Goal: Task Accomplishment & Management: Use online tool/utility

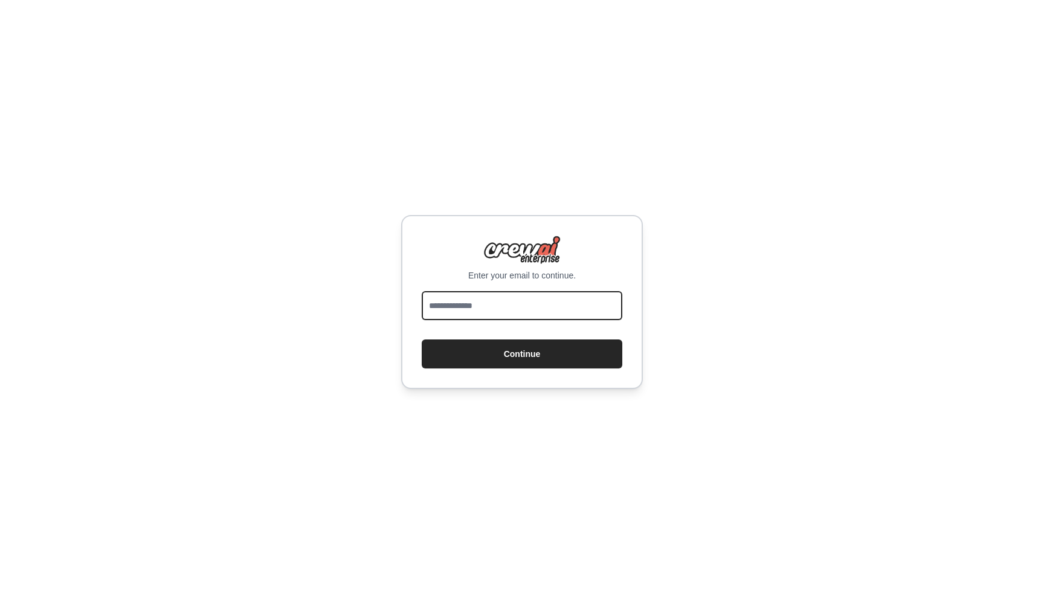
click at [474, 308] on input "email" at bounding box center [522, 305] width 201 height 29
type input "**********"
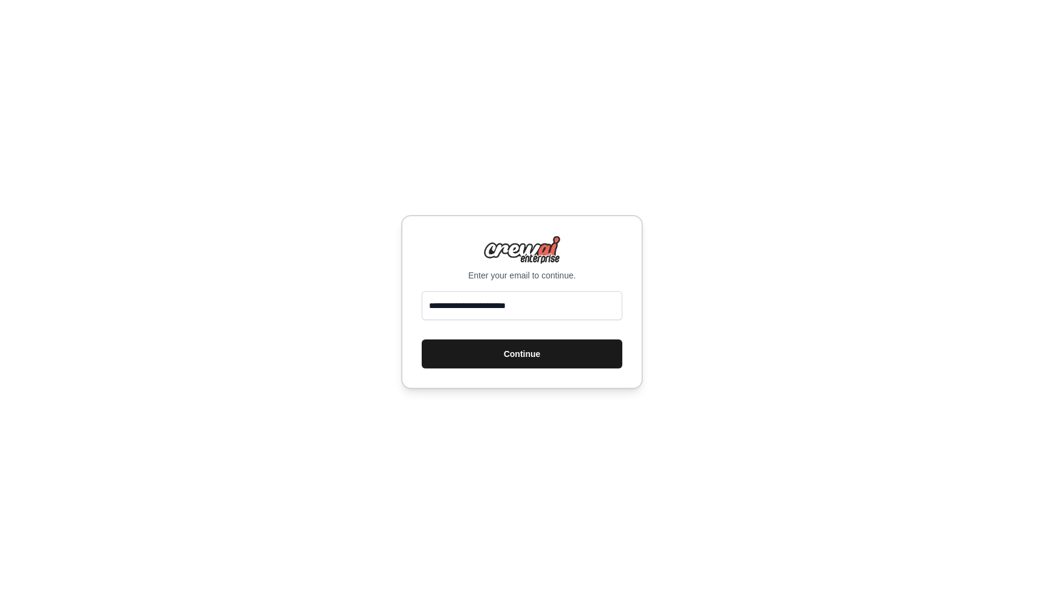
click at [497, 341] on button "Continue" at bounding box center [522, 354] width 201 height 29
click at [497, 353] on button "Continue" at bounding box center [522, 354] width 201 height 29
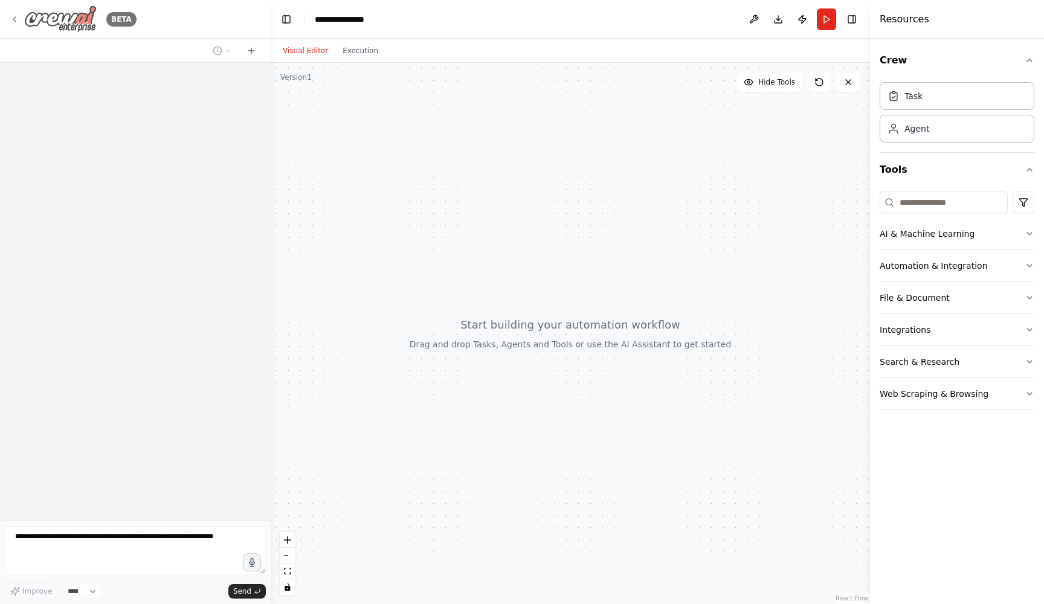
click at [14, 19] on icon at bounding box center [15, 20] width 10 height 10
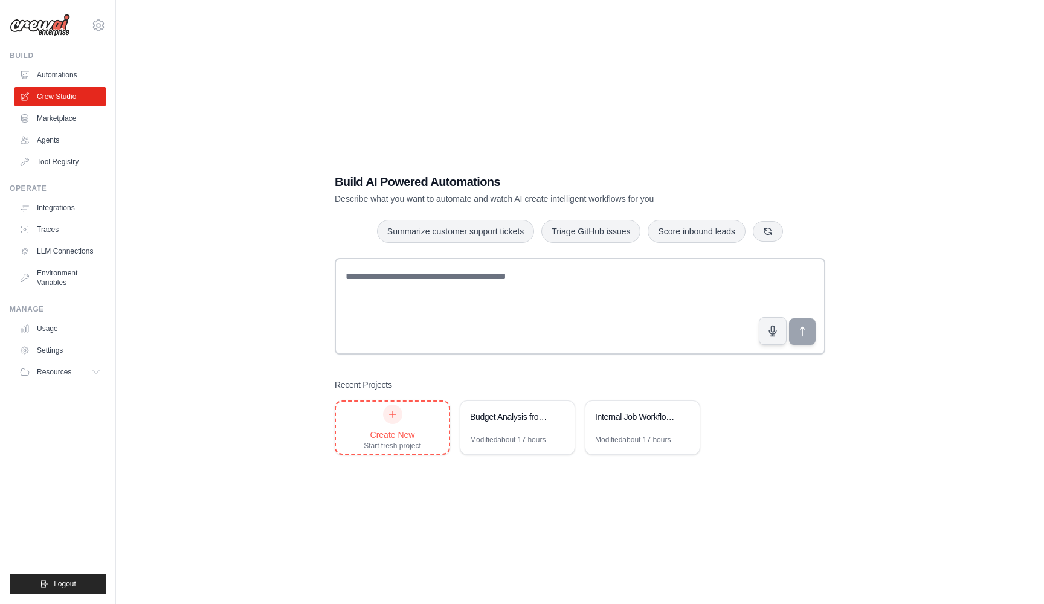
click at [395, 424] on div "Create New Start fresh project" at bounding box center [392, 428] width 57 height 46
click at [382, 422] on div "Create New Start fresh project" at bounding box center [392, 428] width 57 height 46
click at [51, 70] on link "Automations" at bounding box center [61, 74] width 91 height 19
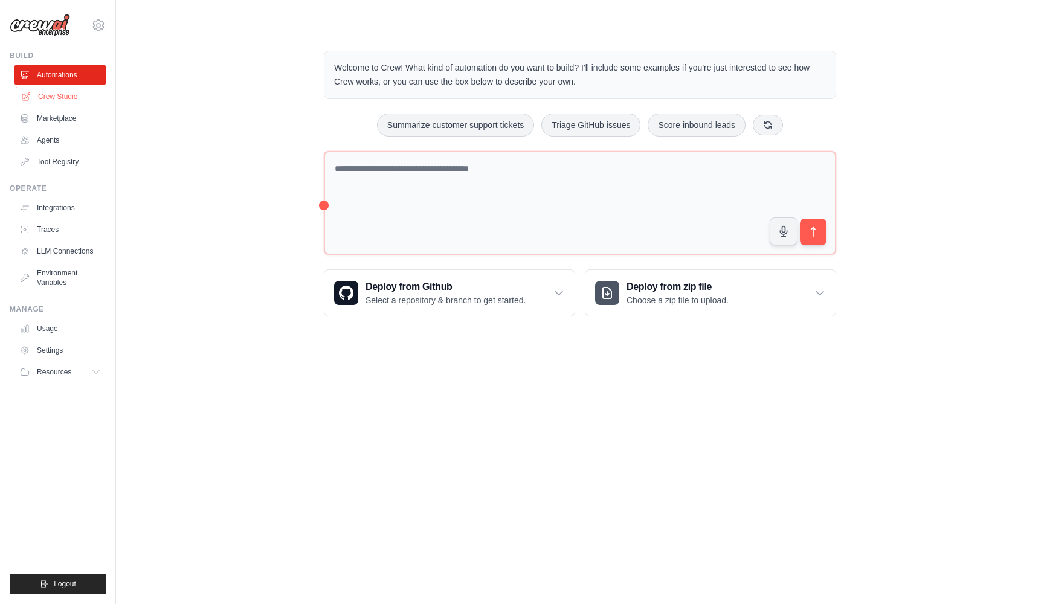
click at [62, 97] on link "Crew Studio" at bounding box center [61, 96] width 91 height 19
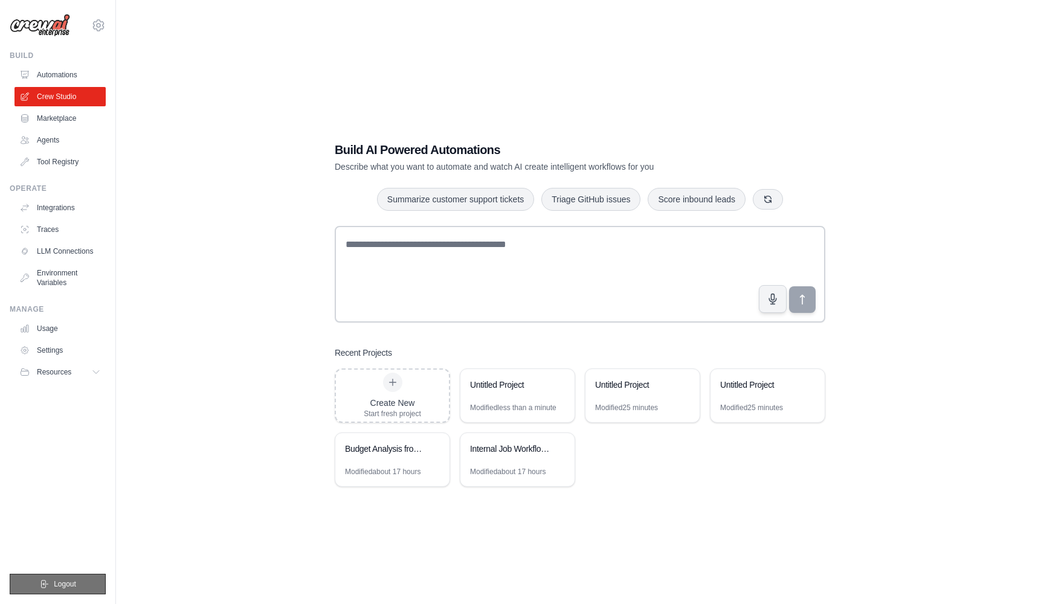
click at [60, 578] on button "Logout" at bounding box center [58, 584] width 96 height 21
click at [56, 585] on span "Logout" at bounding box center [65, 585] width 22 height 10
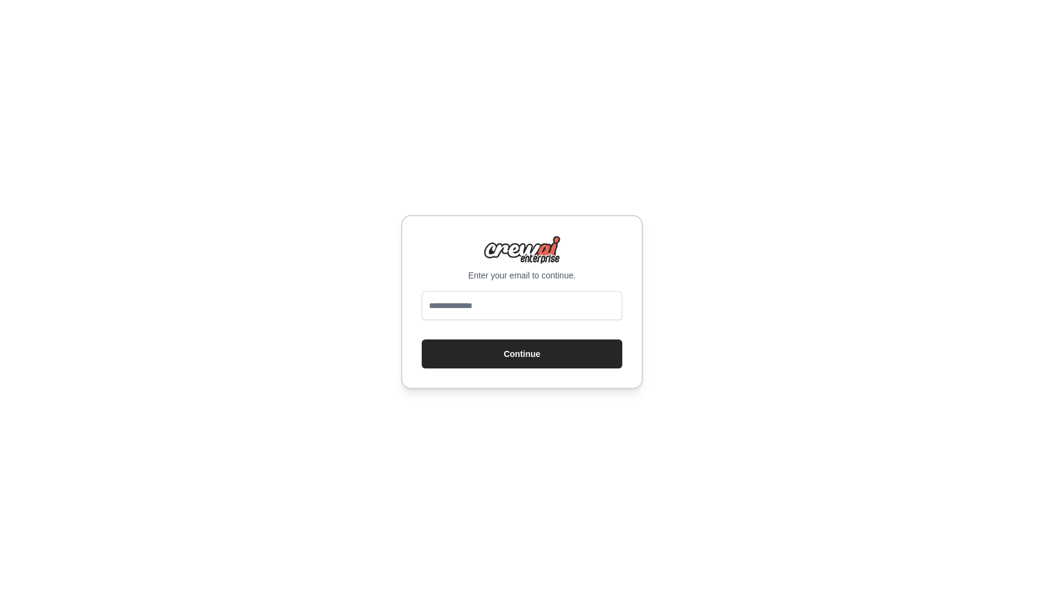
click at [56, 585] on div "Enter your email to continue. Continue" at bounding box center [522, 302] width 1044 height 604
click at [791, 279] on div "Enter your email to continue. Continue" at bounding box center [522, 302] width 1044 height 604
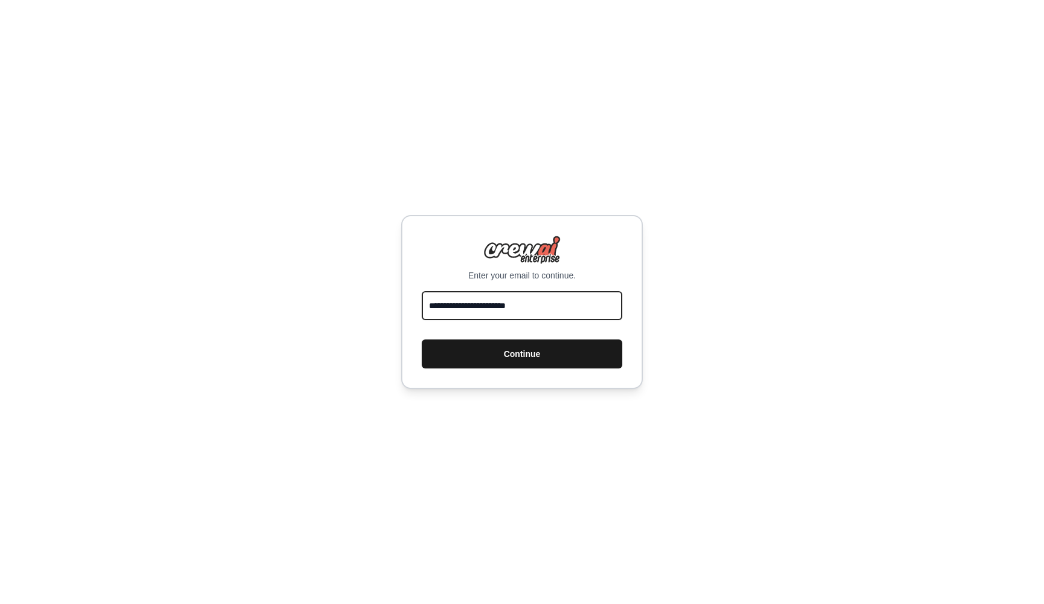
type input "**********"
click at [550, 354] on button "Continue" at bounding box center [522, 354] width 201 height 29
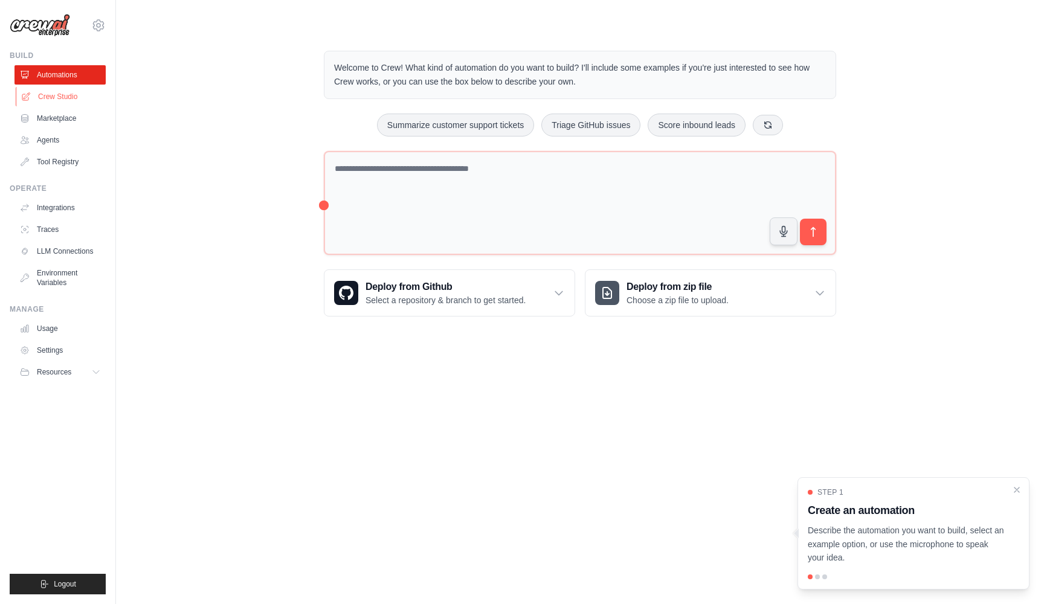
click at [54, 92] on link "Crew Studio" at bounding box center [61, 96] width 91 height 19
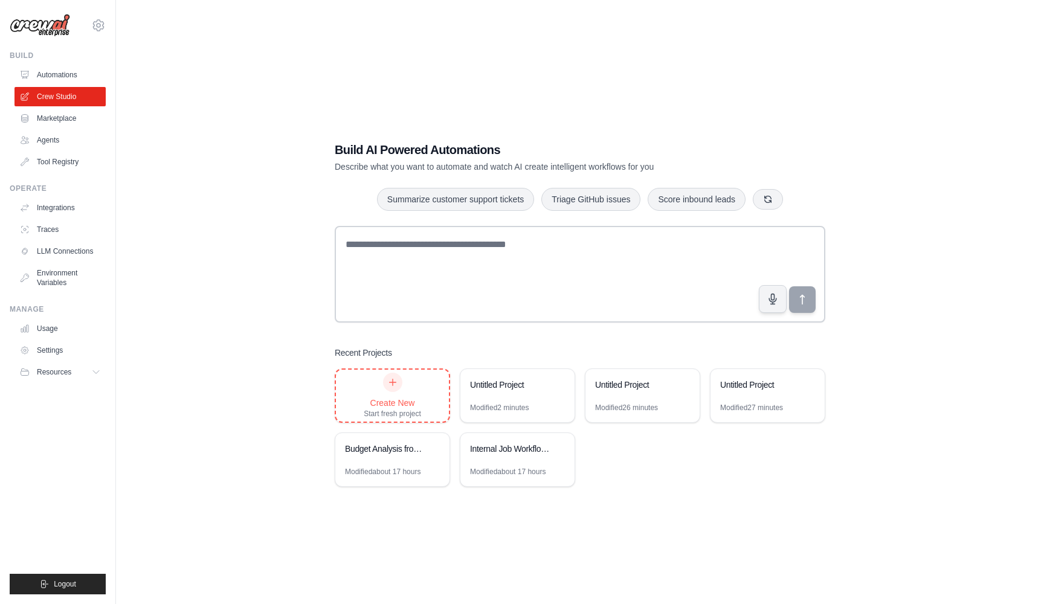
click at [386, 383] on div at bounding box center [392, 382] width 19 height 19
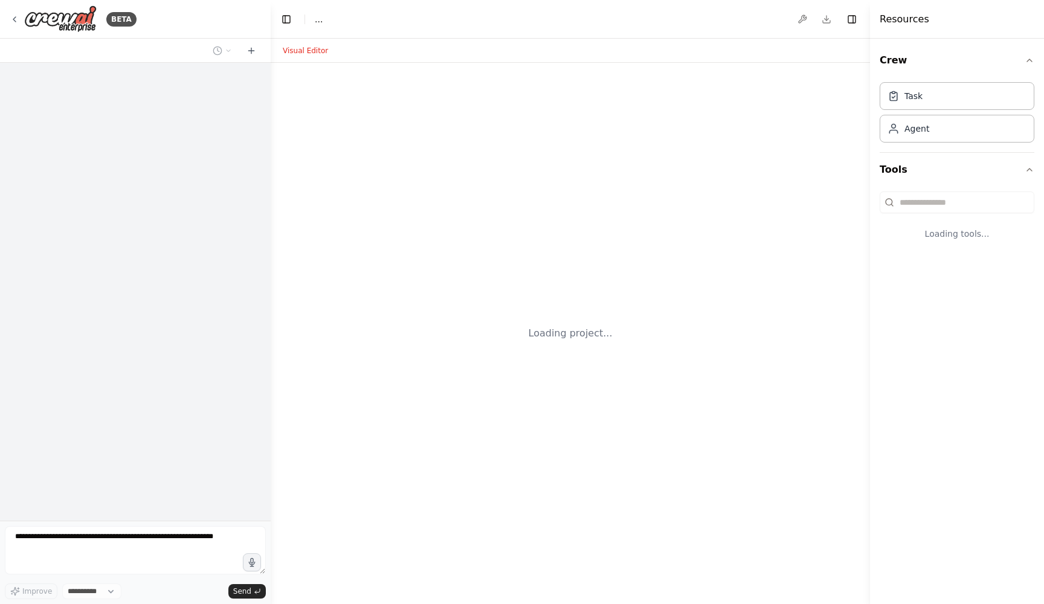
select select "****"
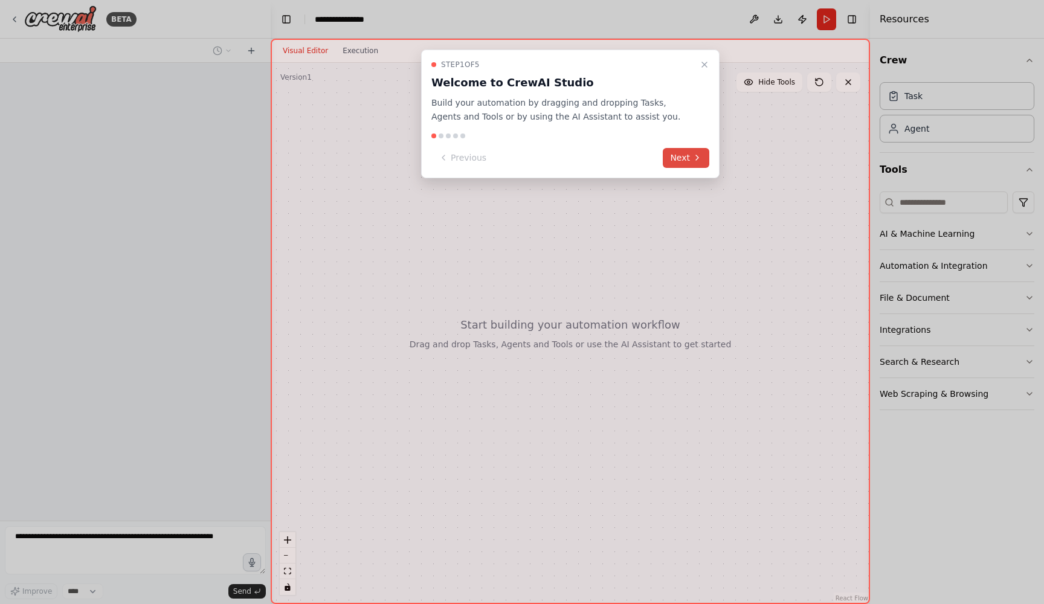
click at [676, 154] on button "Next" at bounding box center [686, 158] width 47 height 20
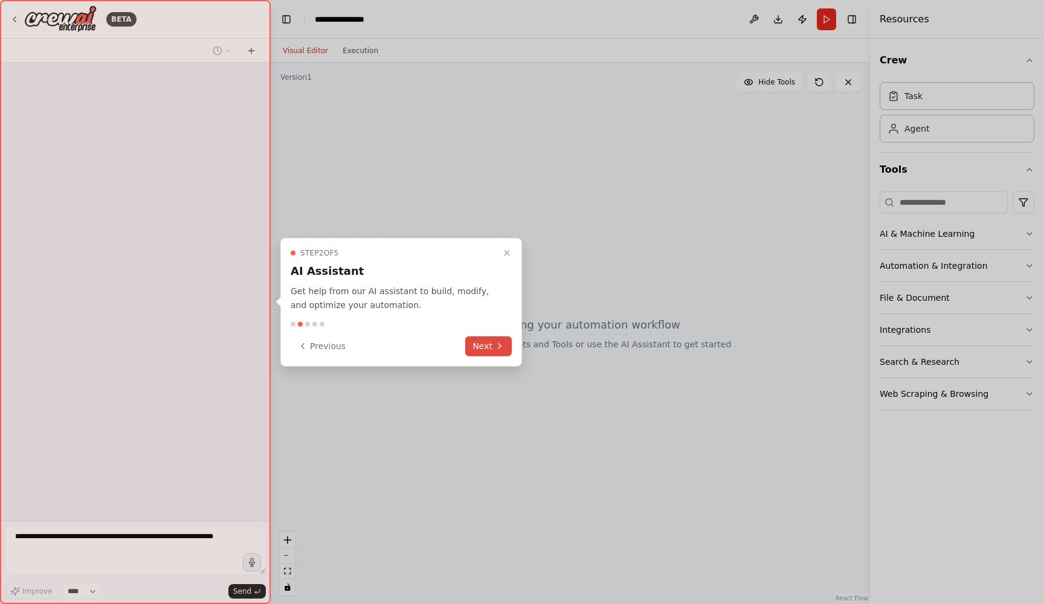
click at [493, 349] on button "Next" at bounding box center [488, 346] width 47 height 20
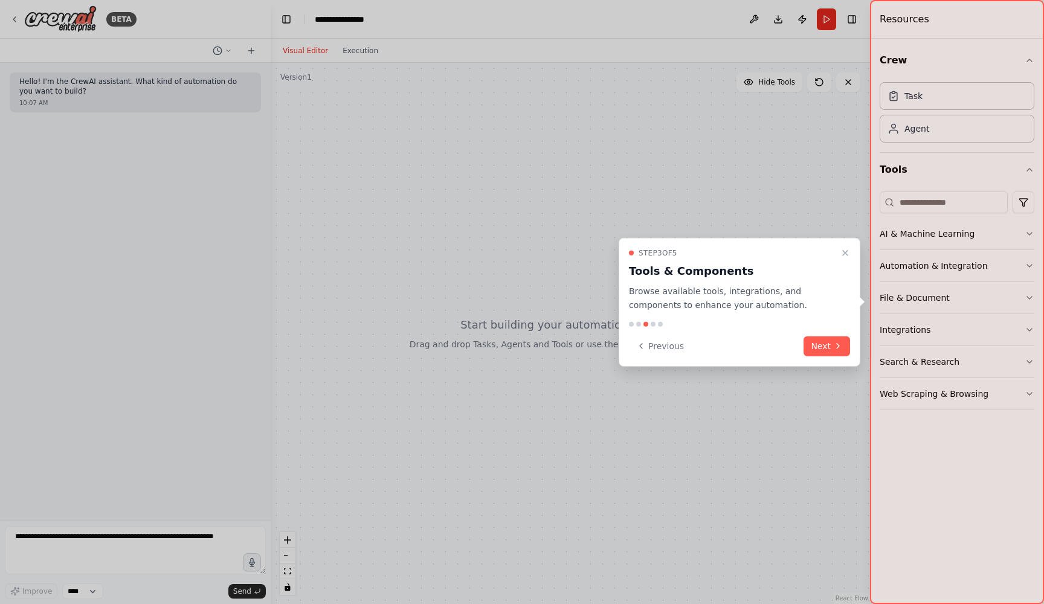
click at [821, 335] on div "Step 3 of 5 Tools & Components Browse available tools, integrations, and compon…" at bounding box center [740, 302] width 242 height 129
click at [821, 339] on button "Next" at bounding box center [827, 346] width 47 height 20
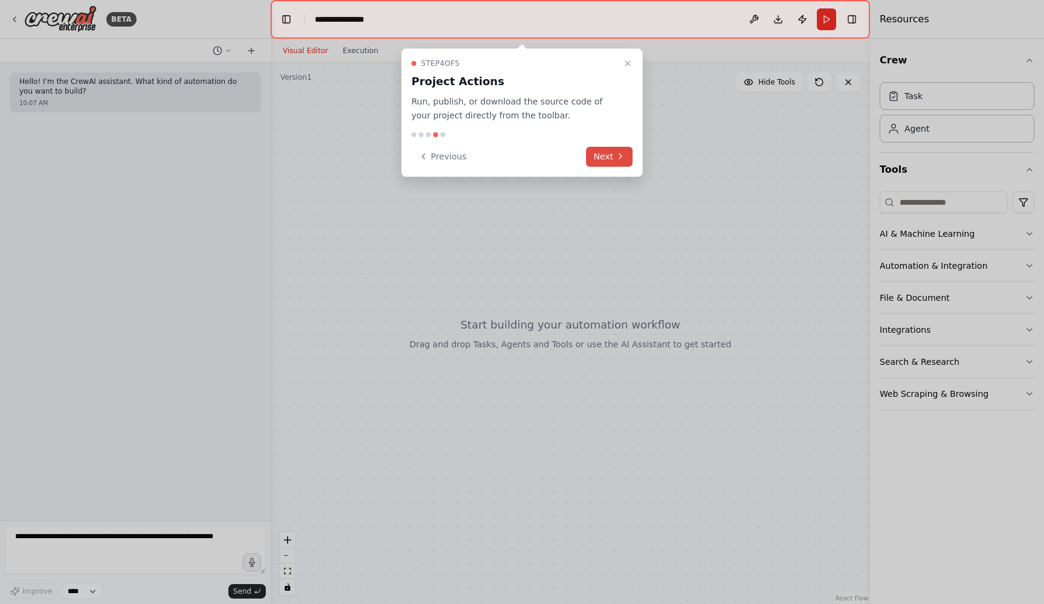
click at [605, 158] on button "Next" at bounding box center [609, 157] width 47 height 20
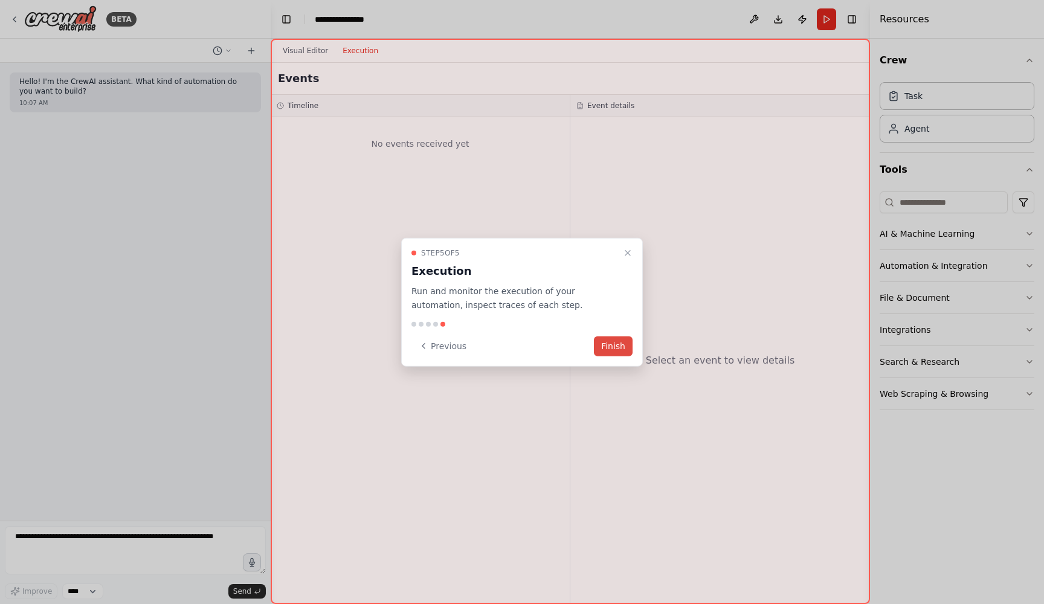
click at [612, 345] on button "Finish" at bounding box center [613, 346] width 39 height 20
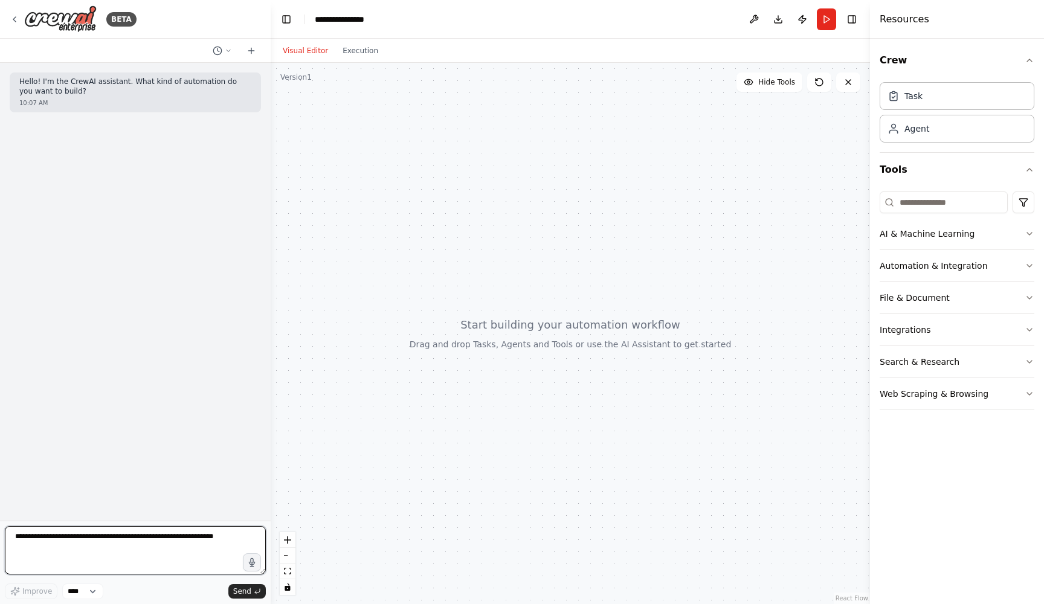
click at [79, 538] on textarea at bounding box center [135, 550] width 261 height 48
type textarea "**********"
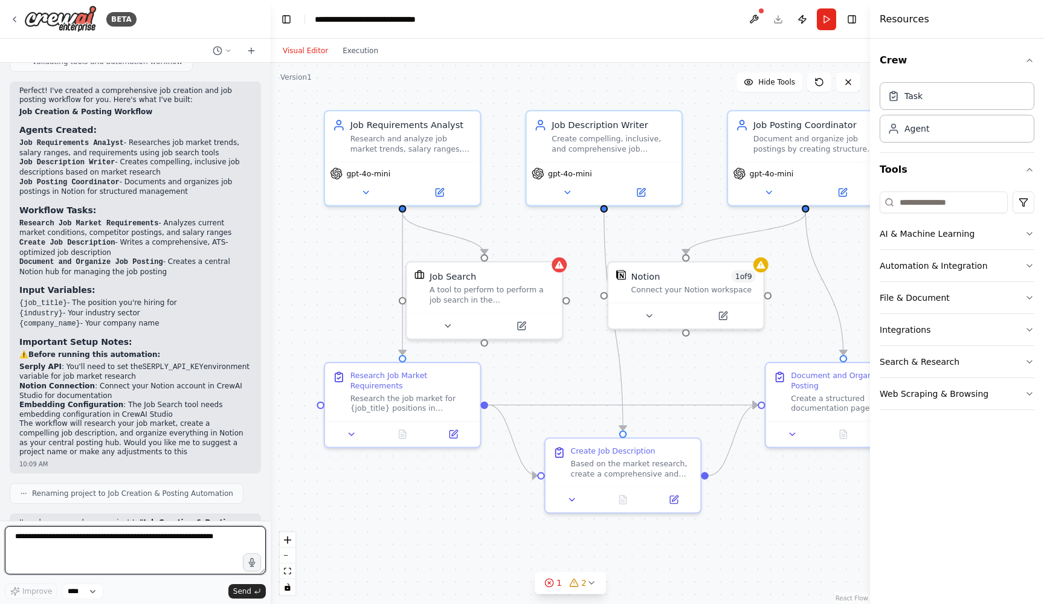
scroll to position [783, 0]
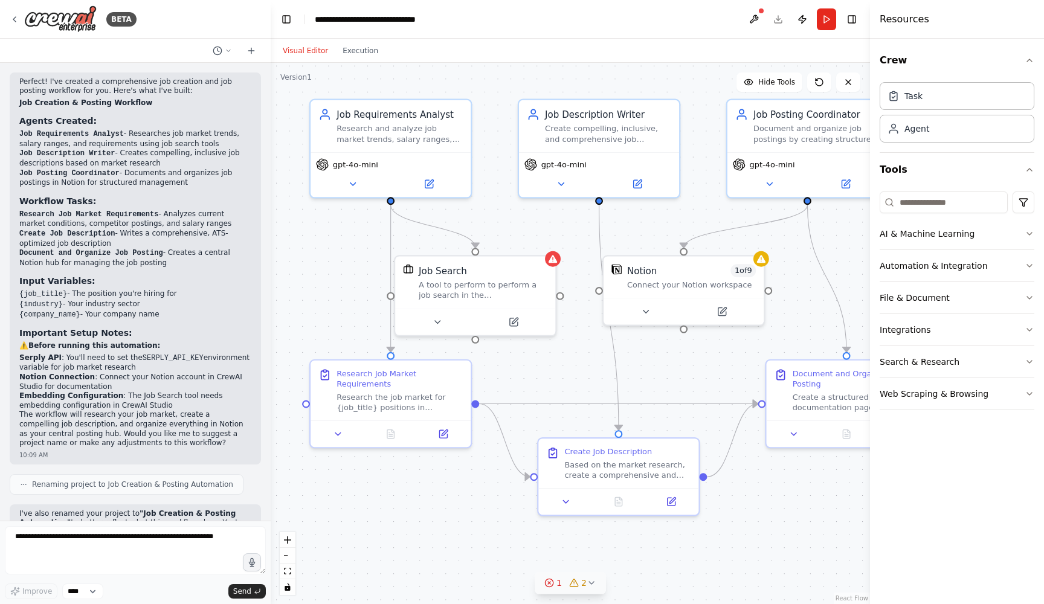
click at [590, 584] on icon at bounding box center [591, 583] width 5 height 2
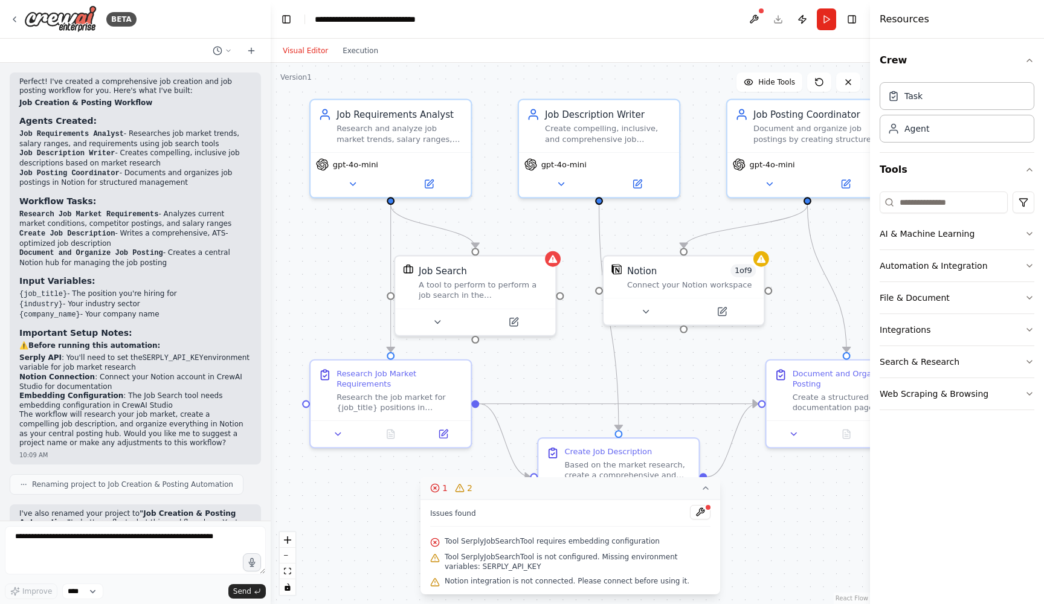
click at [809, 523] on div ".deletable-edge-delete-btn { width: 20px; height: 20px; border: 0px solid #ffff…" at bounding box center [571, 334] width 600 height 542
click at [806, 516] on div ".deletable-edge-delete-btn { width: 20px; height: 20px; border: 0px solid #ffff…" at bounding box center [571, 334] width 600 height 542
click at [705, 487] on icon at bounding box center [706, 489] width 10 height 10
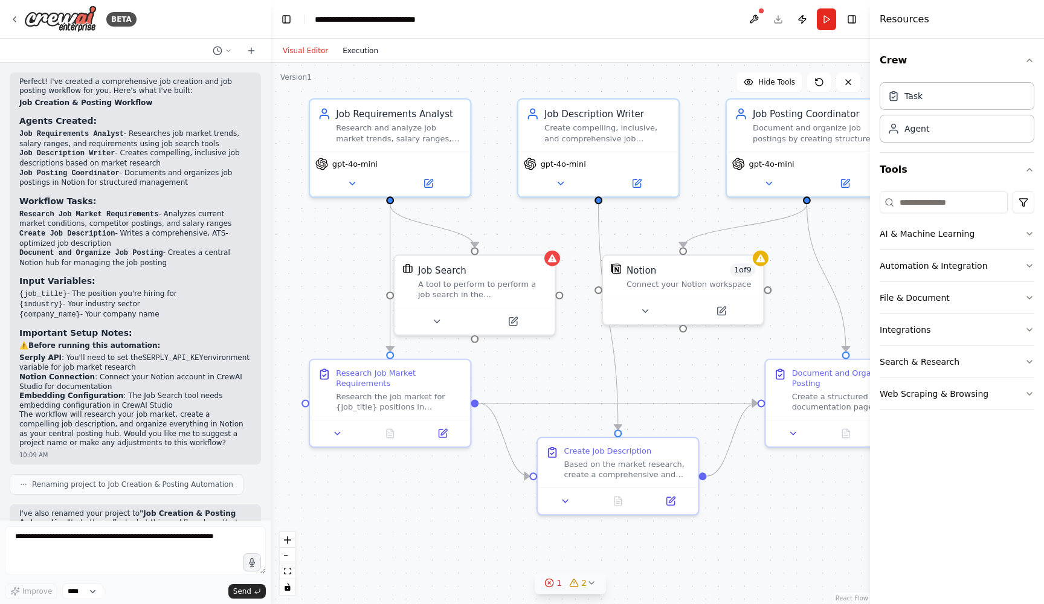
click at [363, 50] on button "Execution" at bounding box center [360, 51] width 50 height 15
click at [322, 51] on button "Visual Editor" at bounding box center [306, 51] width 60 height 15
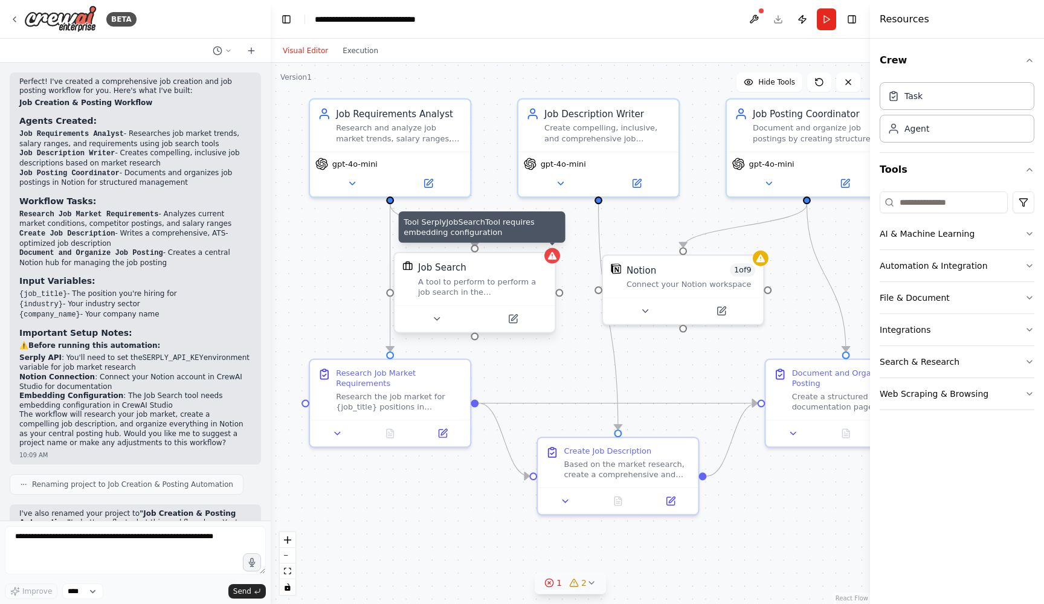
click at [547, 258] on div at bounding box center [553, 256] width 16 height 16
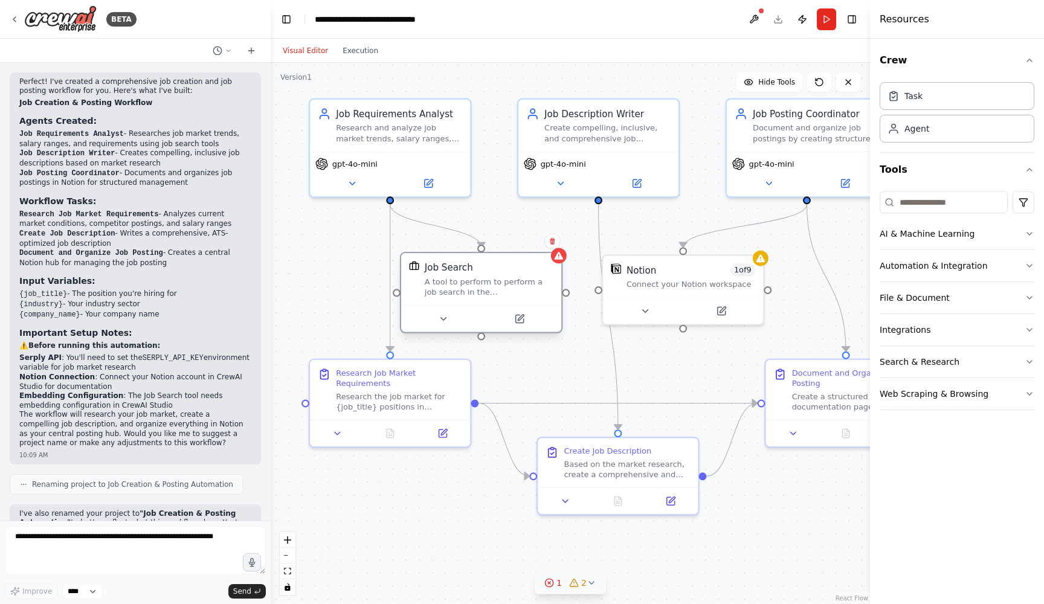
click at [490, 271] on div "Job Search" at bounding box center [489, 267] width 129 height 13
click at [446, 320] on icon at bounding box center [443, 319] width 10 height 10
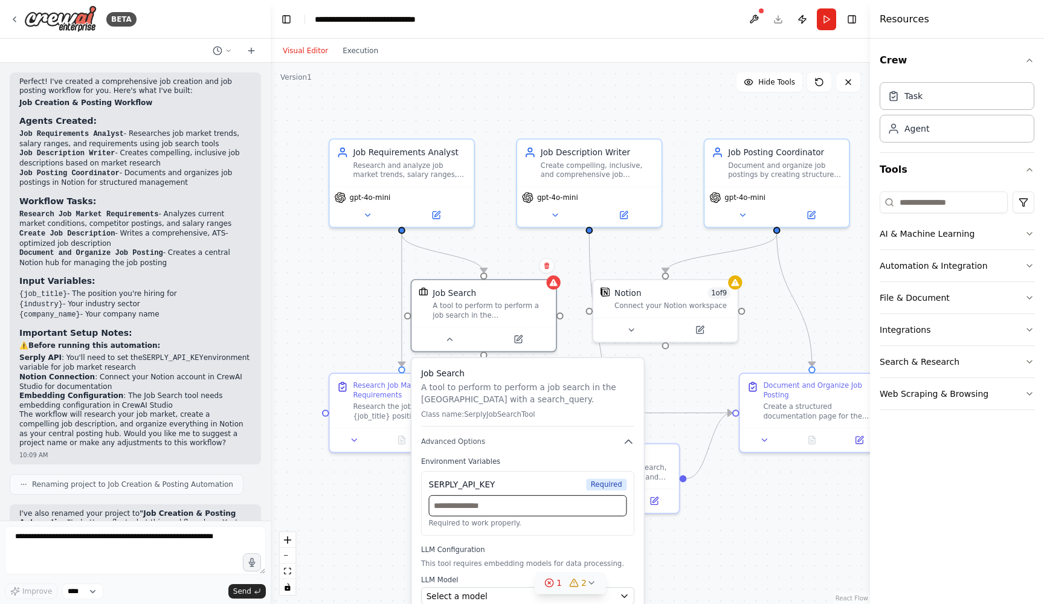
click at [500, 508] on input "text" at bounding box center [528, 506] width 198 height 21
type input "**********"
click at [536, 529] on div "**********" at bounding box center [527, 503] width 213 height 65
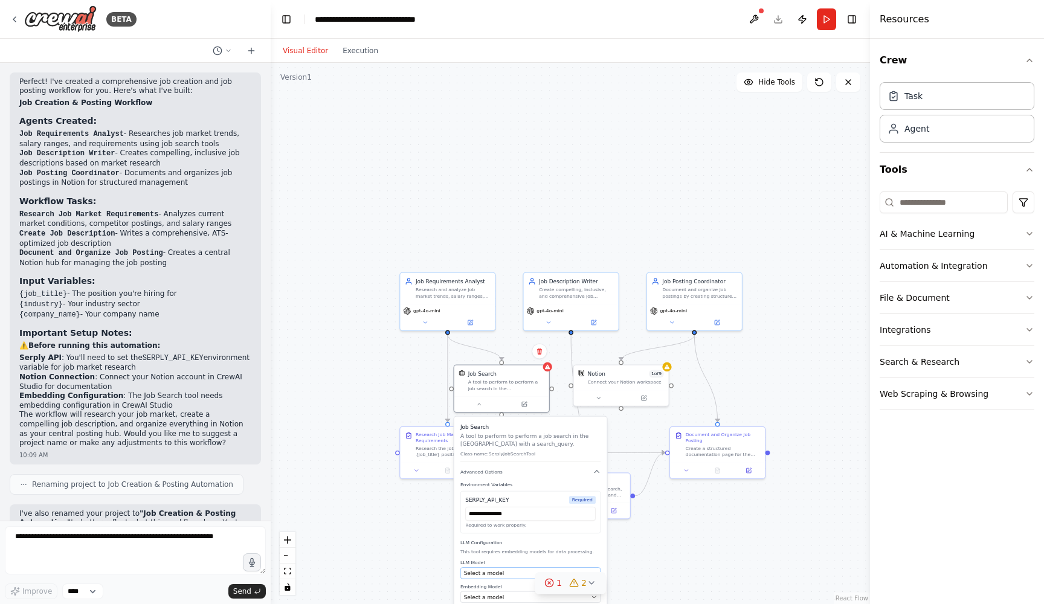
click at [514, 572] on div "Select a model" at bounding box center [526, 573] width 124 height 8
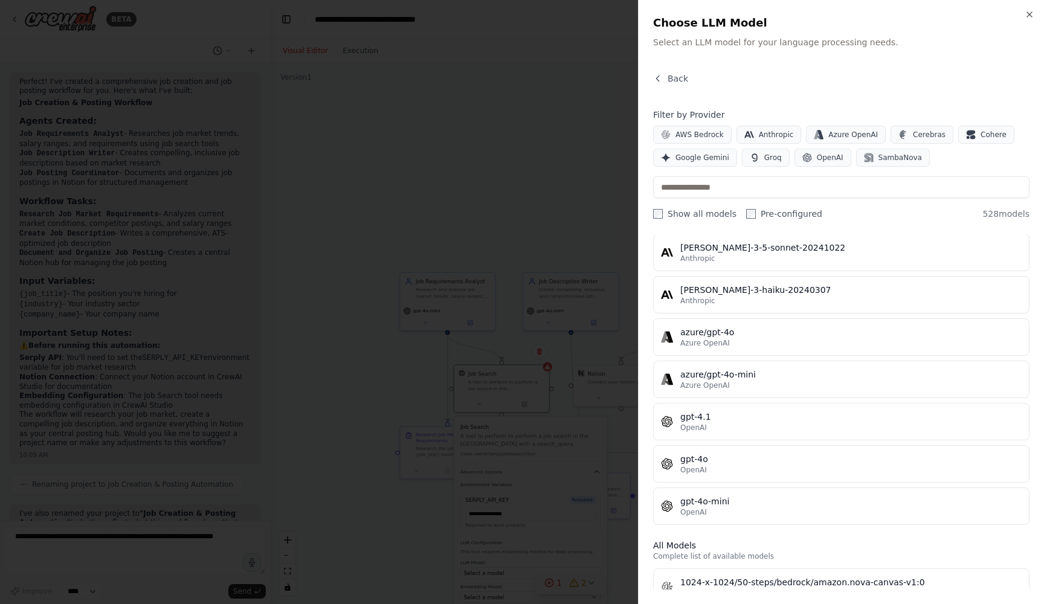
scroll to position [24, 0]
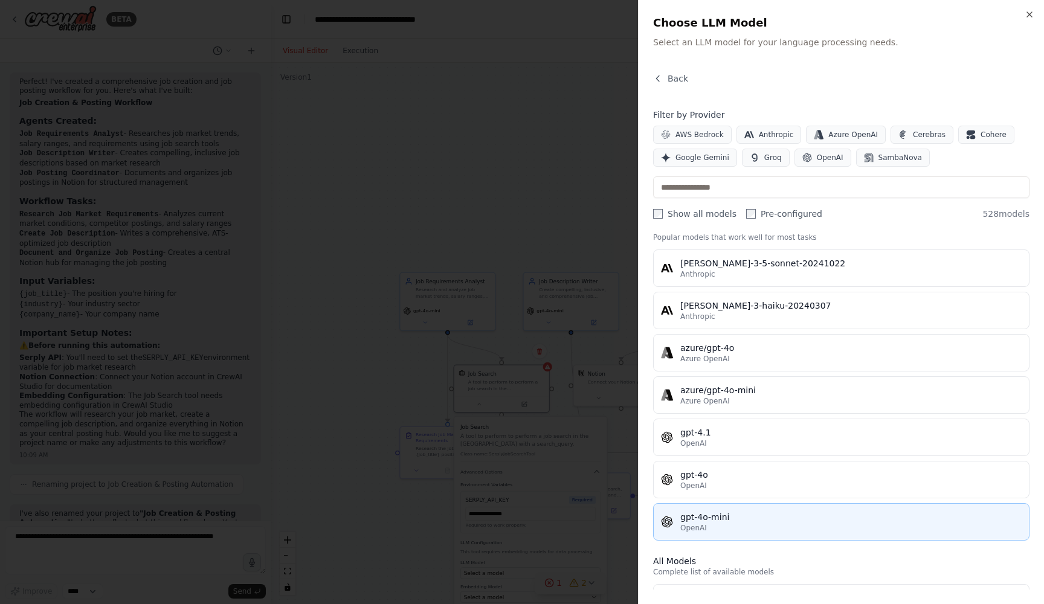
click at [712, 516] on div "gpt-4o-mini" at bounding box center [851, 517] width 341 height 12
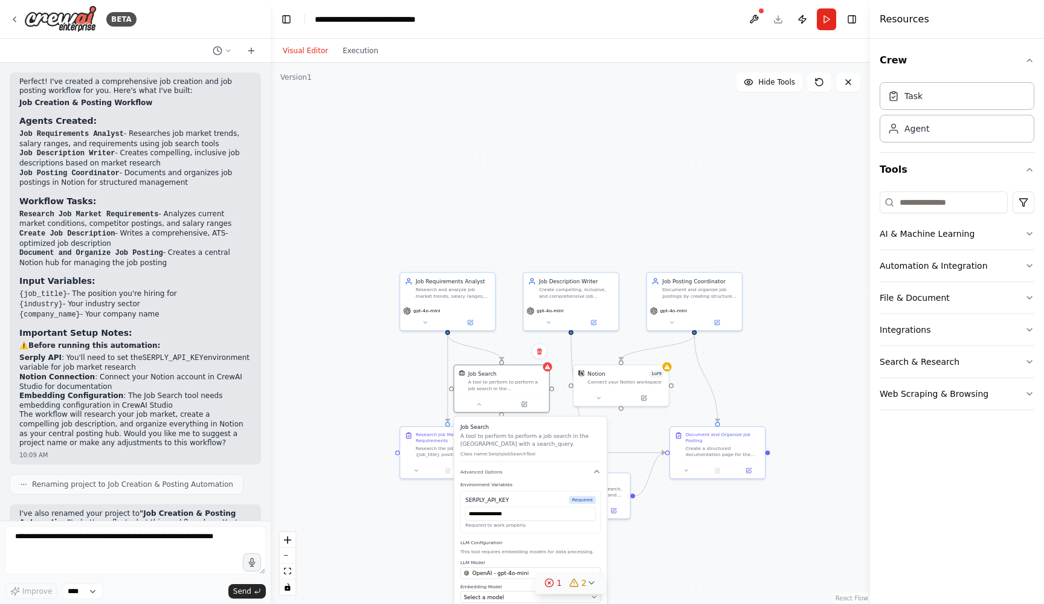
click at [686, 536] on div ".deletable-edge-delete-btn { width: 20px; height: 20px; border: 0px solid #ffff…" at bounding box center [571, 334] width 600 height 542
click at [681, 549] on div ".deletable-edge-delete-btn { width: 20px; height: 20px; border: 0px solid #ffff…" at bounding box center [571, 334] width 600 height 542
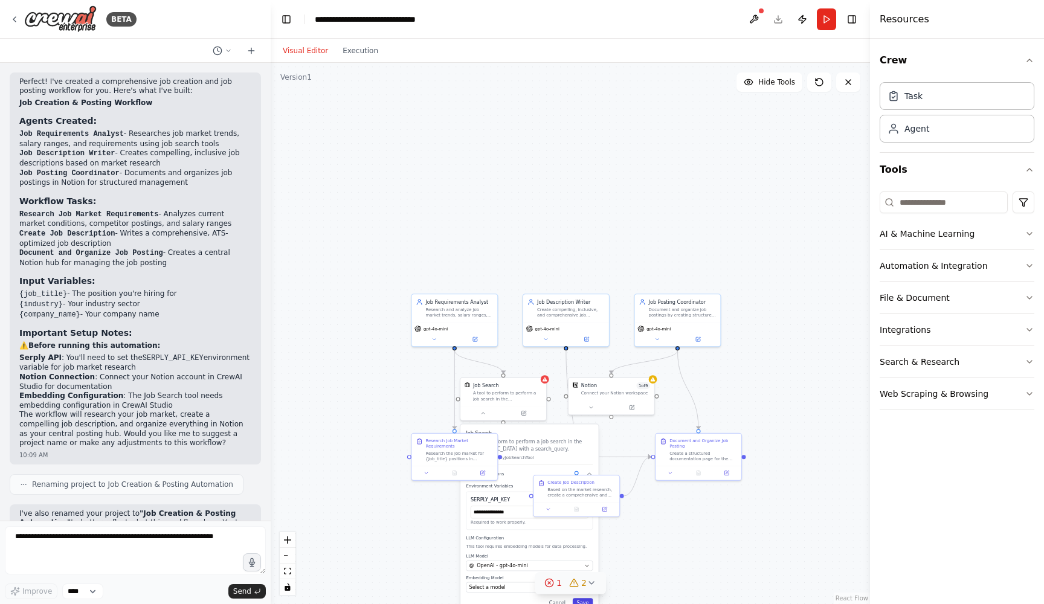
click at [578, 602] on button "Save" at bounding box center [583, 603] width 21 height 10
click at [676, 560] on div ".deletable-edge-delete-btn { width: 20px; height: 20px; border: 0px solid #ffff…" at bounding box center [571, 334] width 600 height 542
click at [650, 379] on div at bounding box center [653, 378] width 8 height 8
click at [824, 20] on button "Run" at bounding box center [826, 19] width 19 height 22
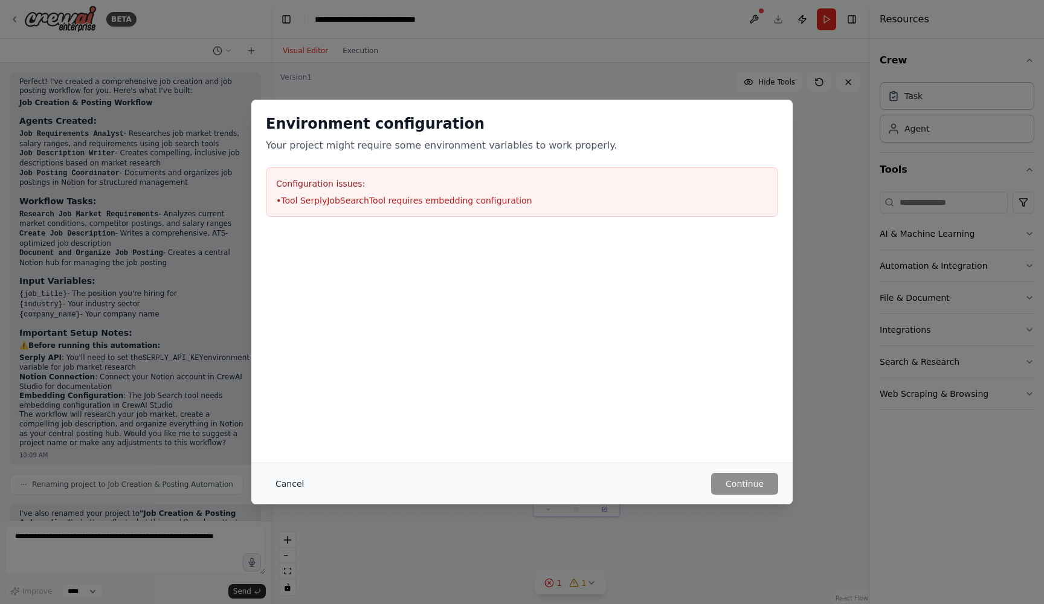
click at [285, 485] on button "Cancel" at bounding box center [290, 484] width 48 height 22
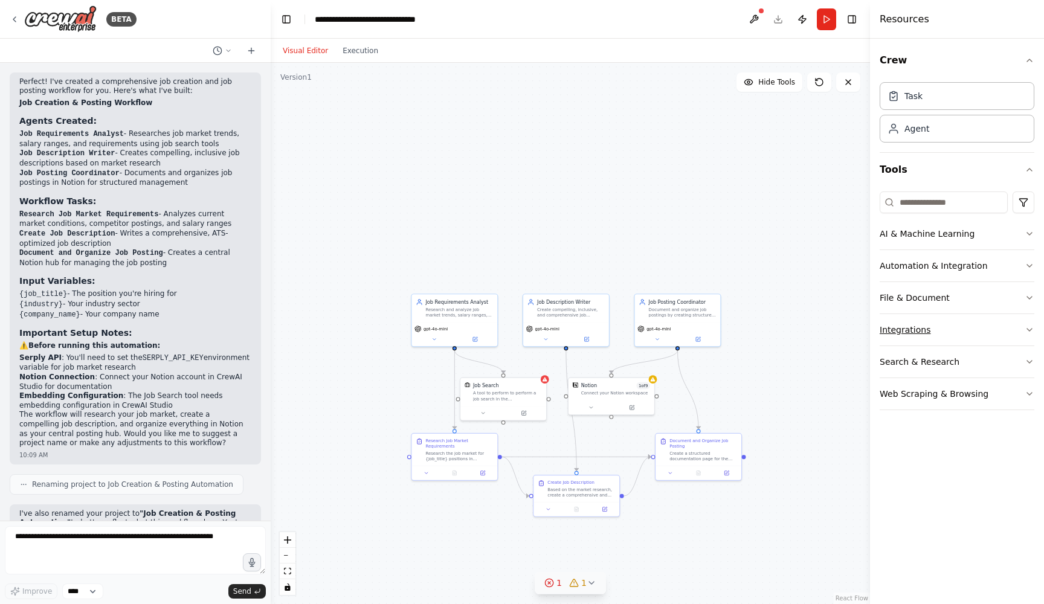
click at [922, 332] on button "Integrations" at bounding box center [957, 329] width 155 height 31
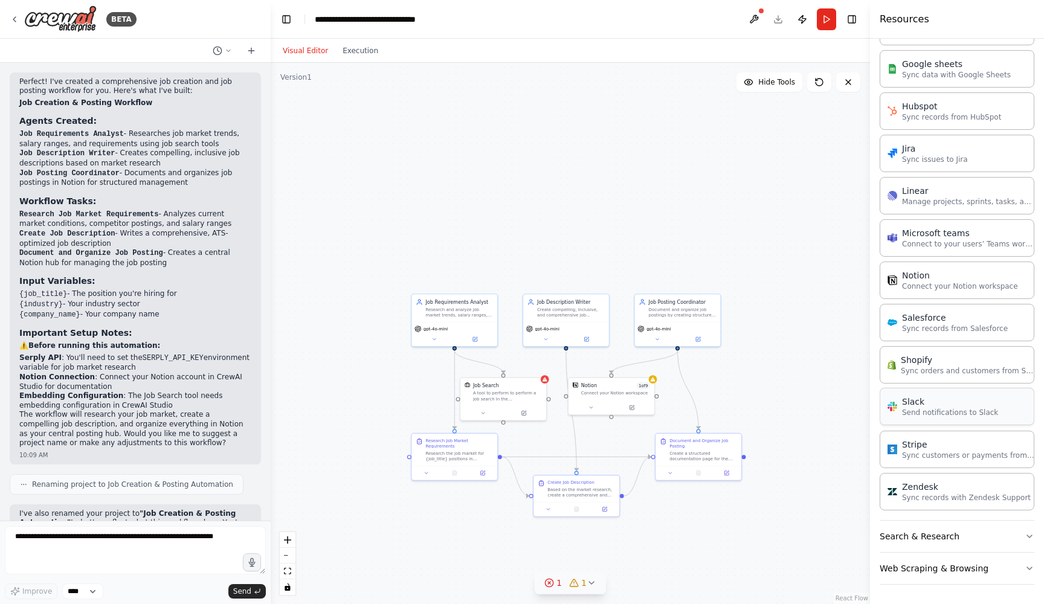
scroll to position [639, 0]
click at [924, 285] on p "Connect your Notion workspace" at bounding box center [960, 286] width 116 height 10
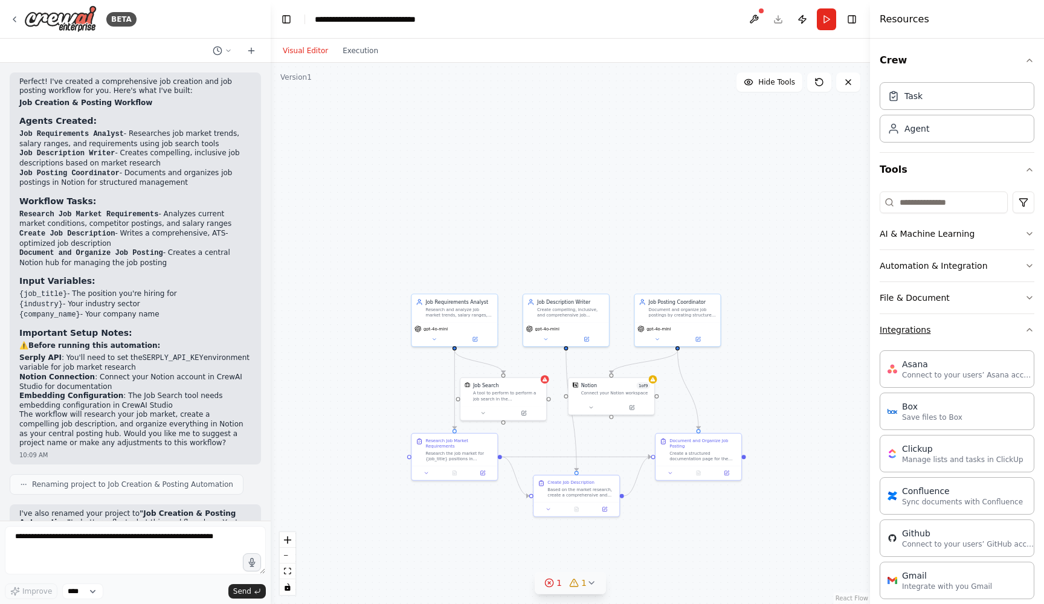
scroll to position [0, 0]
click at [912, 303] on button "File & Document" at bounding box center [957, 297] width 155 height 31
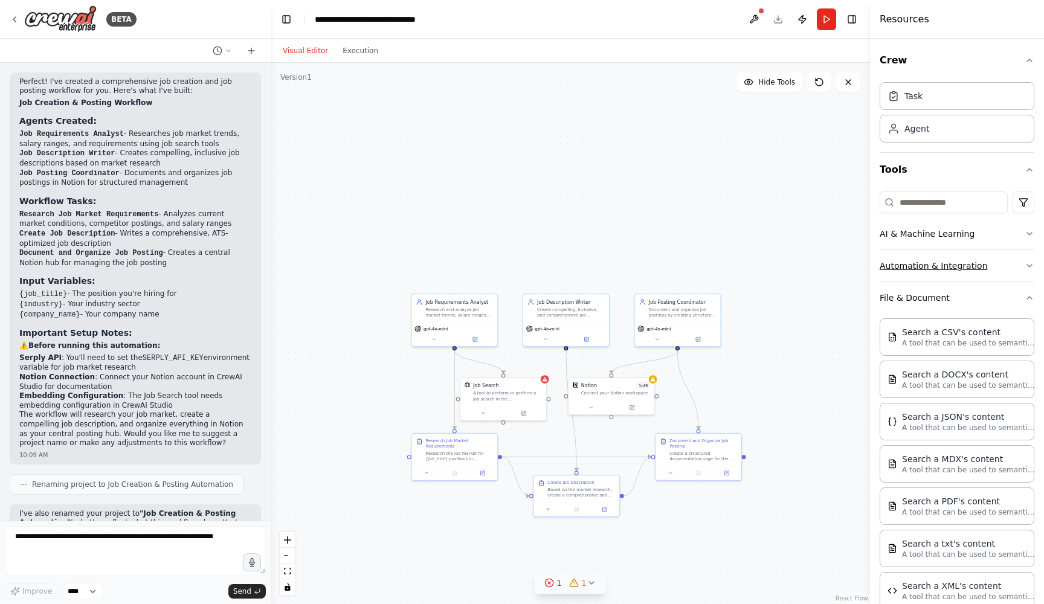
click at [940, 277] on button "Automation & Integration" at bounding box center [957, 265] width 155 height 31
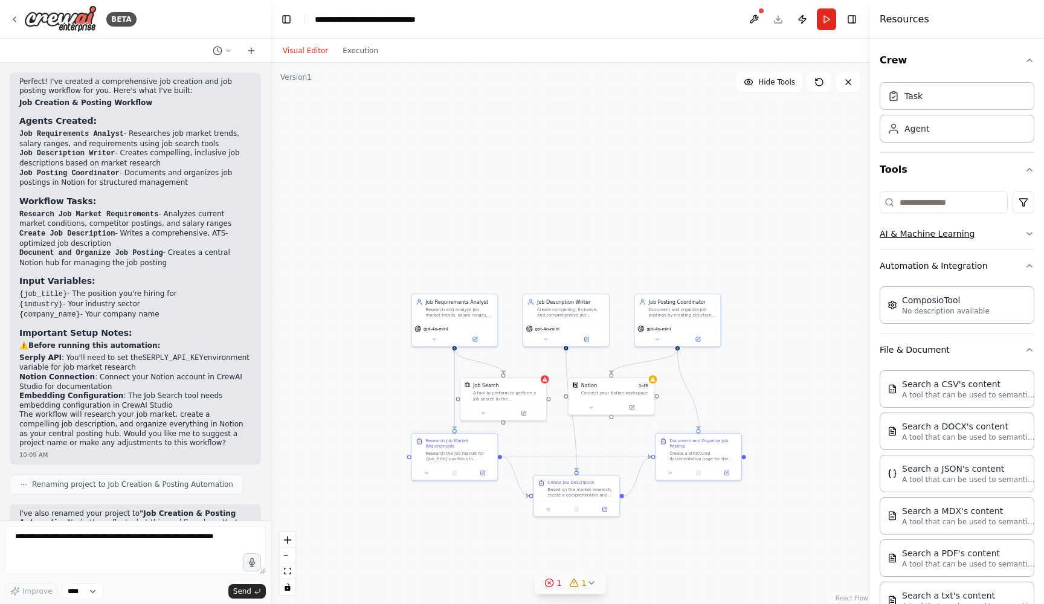
click at [942, 228] on button "AI & Machine Learning" at bounding box center [957, 233] width 155 height 31
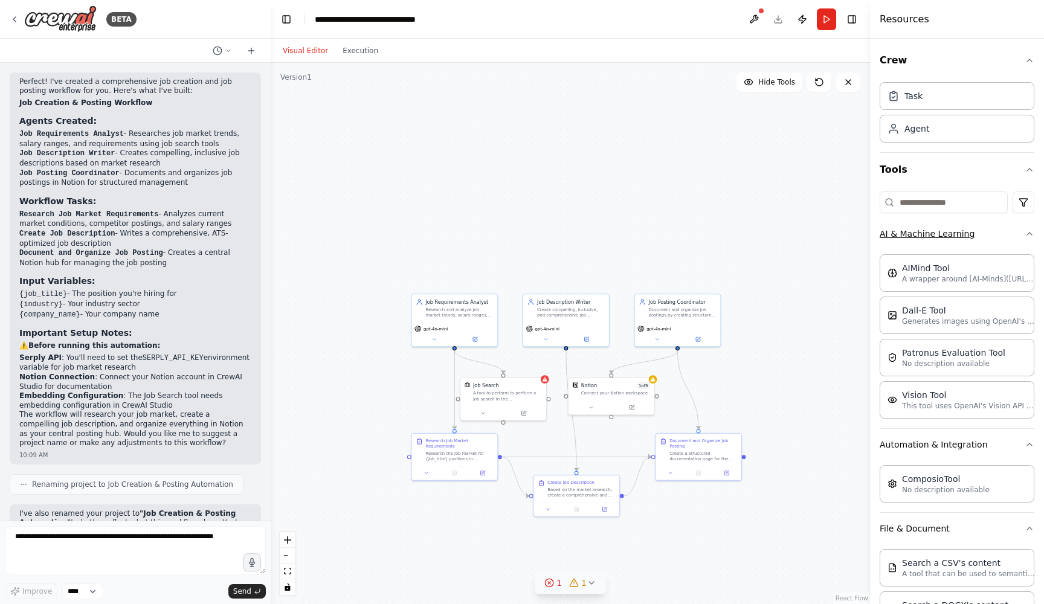
click at [942, 229] on button "AI & Machine Learning" at bounding box center [957, 233] width 155 height 31
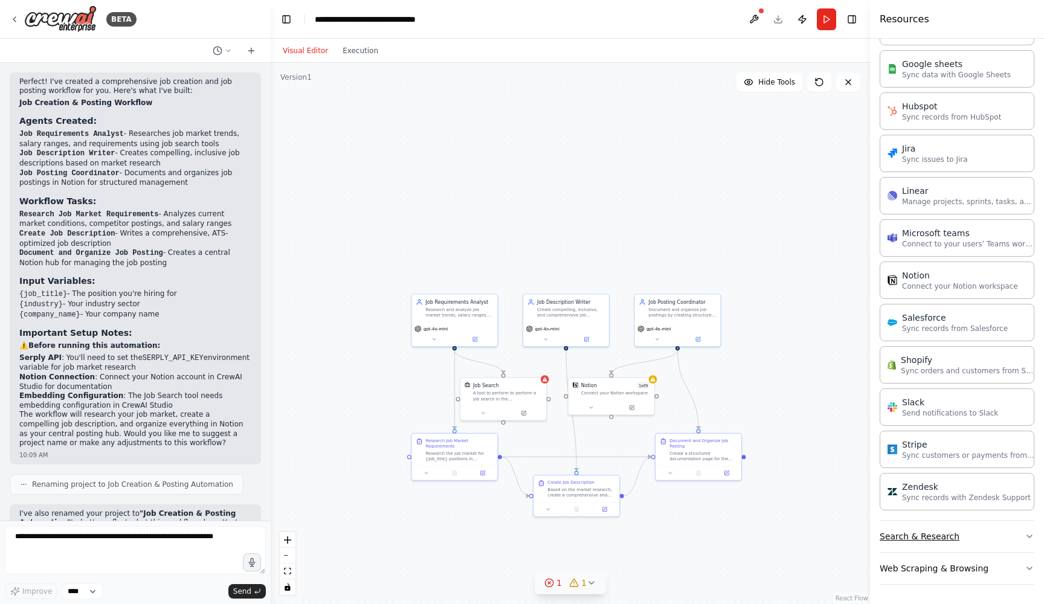
click at [933, 530] on button "Search & Research" at bounding box center [957, 536] width 155 height 31
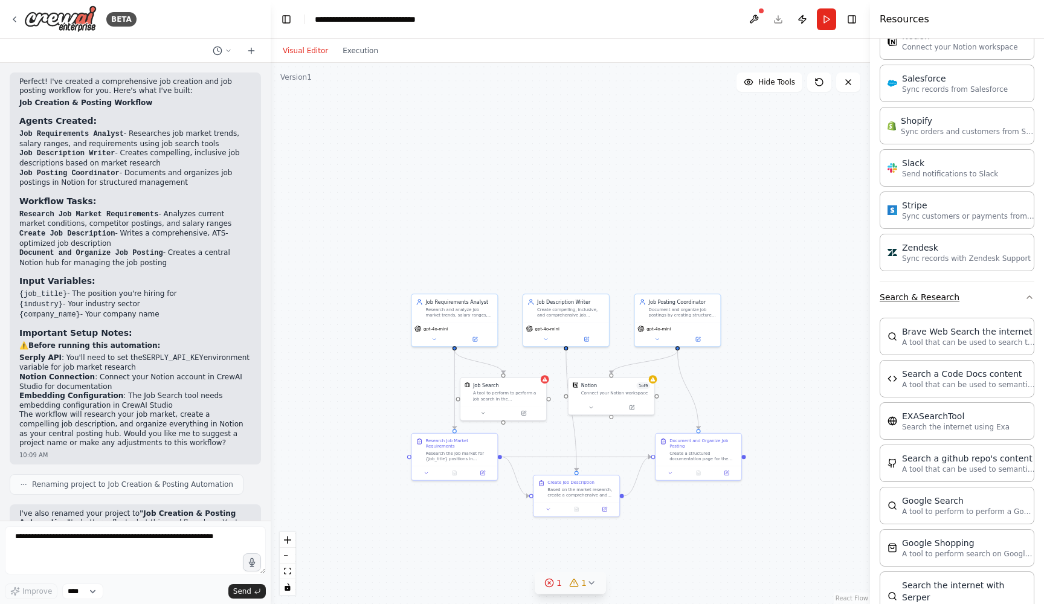
scroll to position [1611, 0]
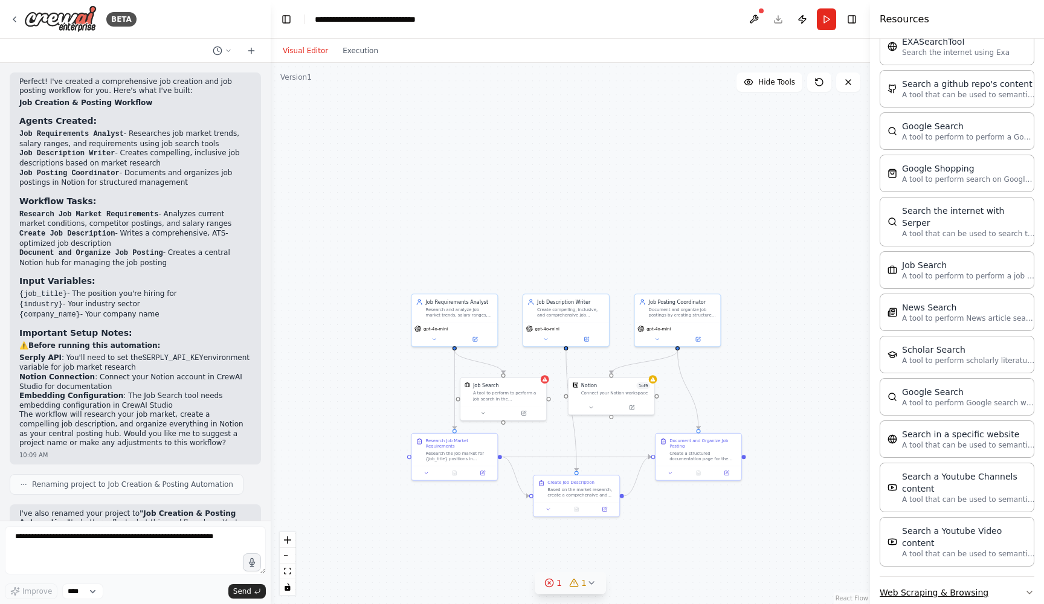
click at [932, 577] on button "Web Scraping & Browsing" at bounding box center [957, 592] width 155 height 31
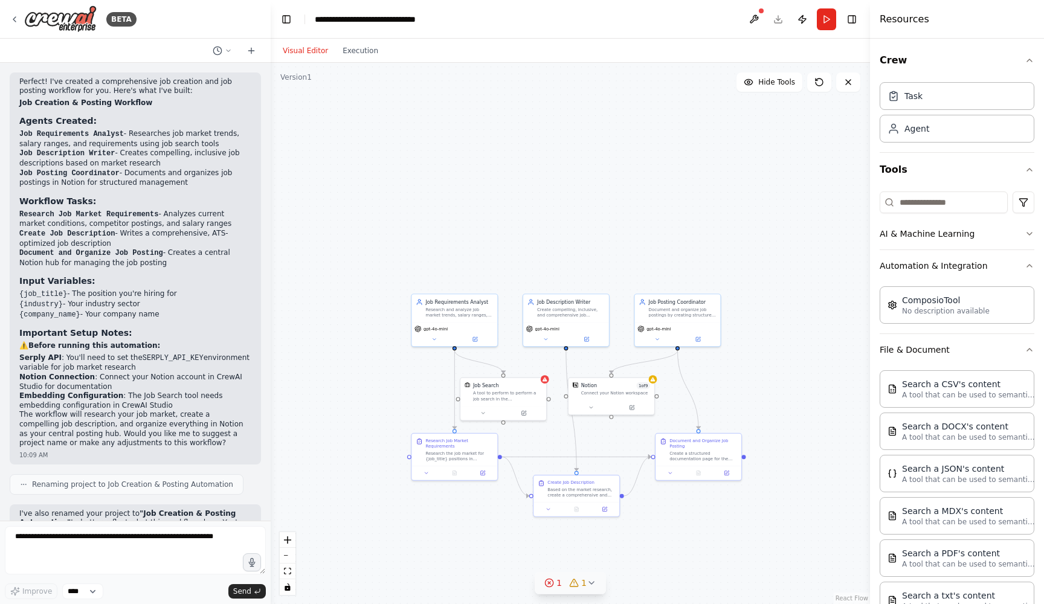
scroll to position [0, 0]
click at [683, 133] on div ".deletable-edge-delete-btn { width: 20px; height: 20px; border: 0px solid #ffff…" at bounding box center [571, 334] width 600 height 542
